Goal: Task Accomplishment & Management: Manage account settings

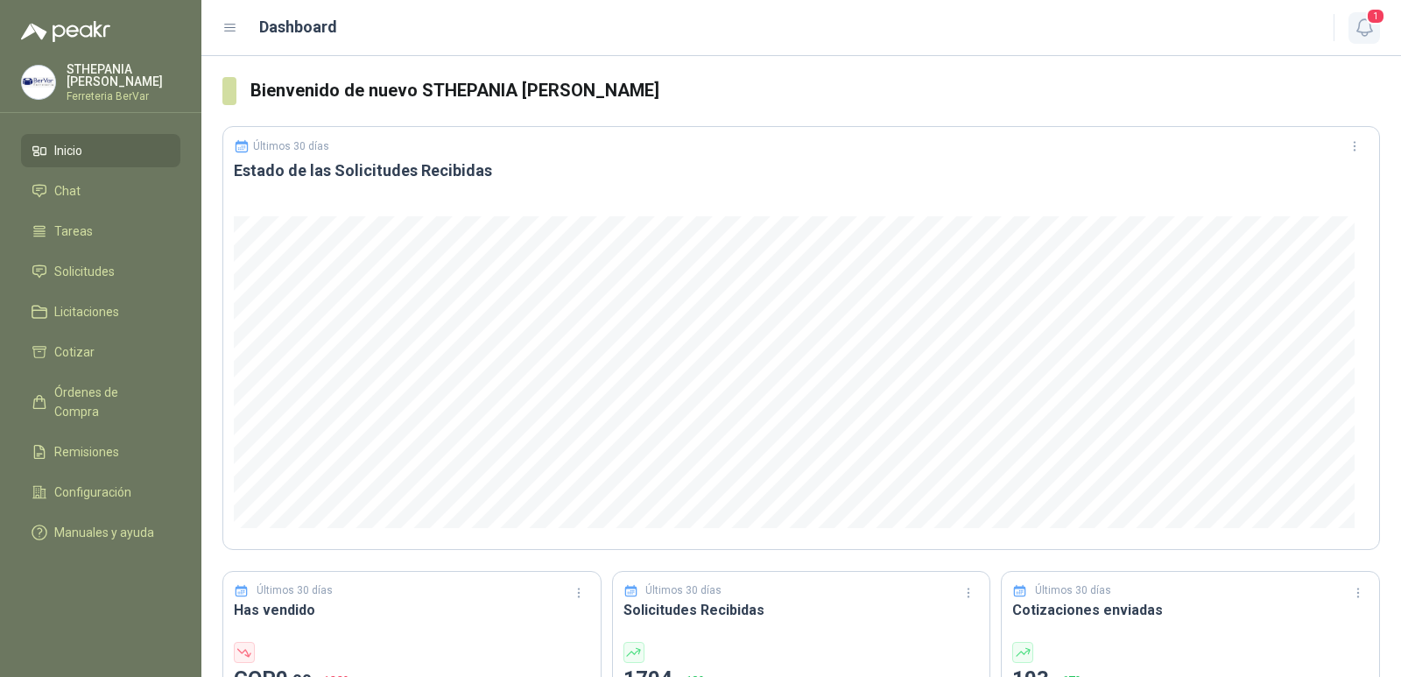
click at [1370, 19] on span "1" at bounding box center [1375, 16] width 19 height 17
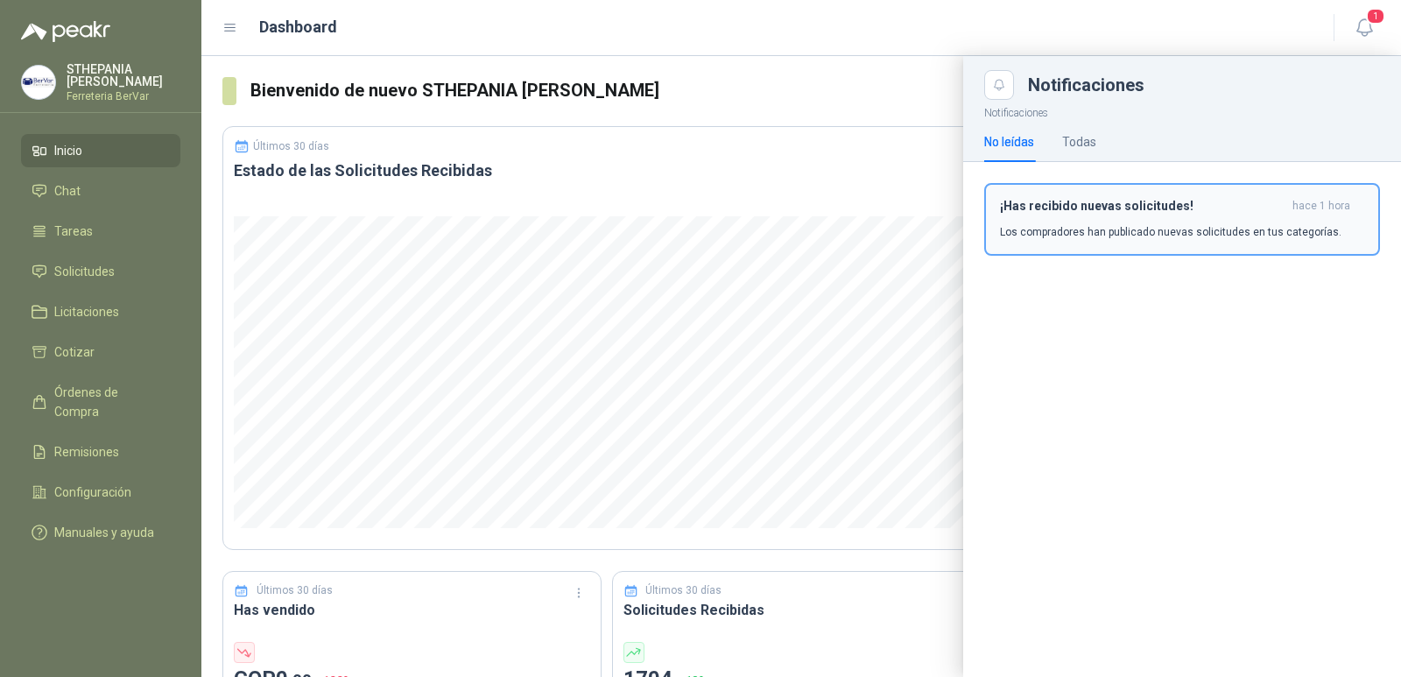
click at [1209, 214] on div "¡Has recibido nuevas solicitudes! hace 1 hora Los compradores han publicado nue…" at bounding box center [1182, 219] width 364 height 41
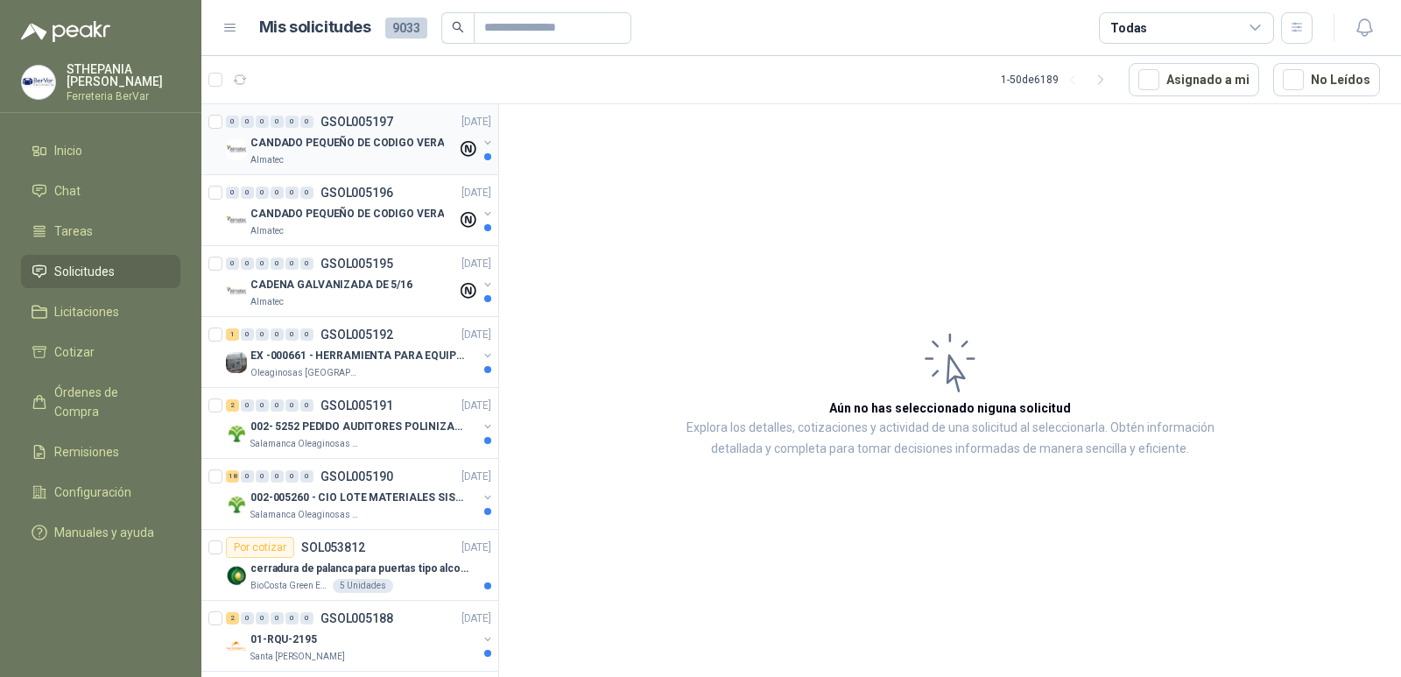
click at [387, 126] on p "GSOL005197" at bounding box center [356, 122] width 73 height 12
